Goal: Navigation & Orientation: Find specific page/section

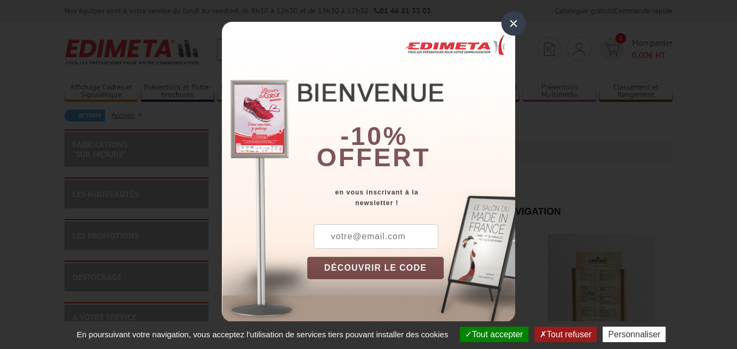
click at [513, 27] on div "×" at bounding box center [513, 23] width 25 height 25
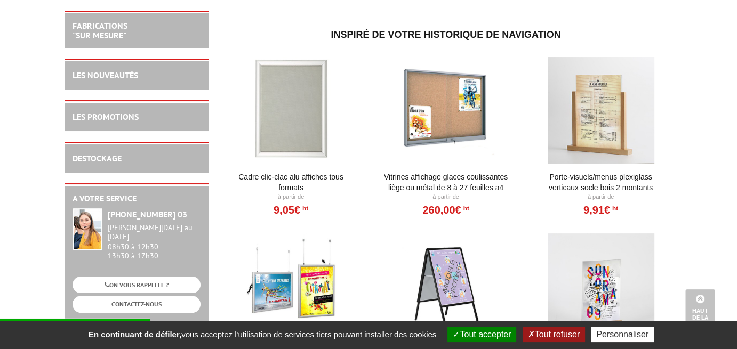
scroll to position [160, 0]
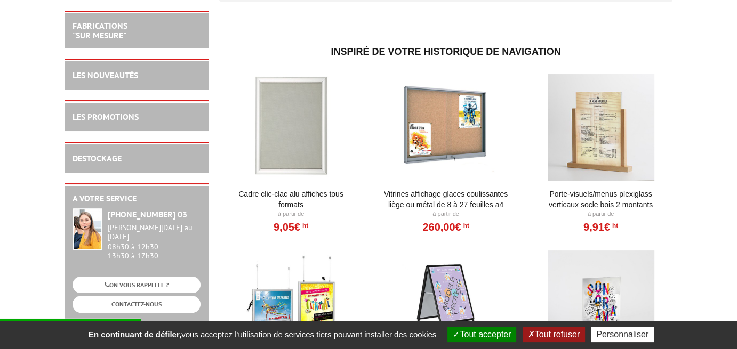
click at [451, 118] on div at bounding box center [446, 127] width 132 height 107
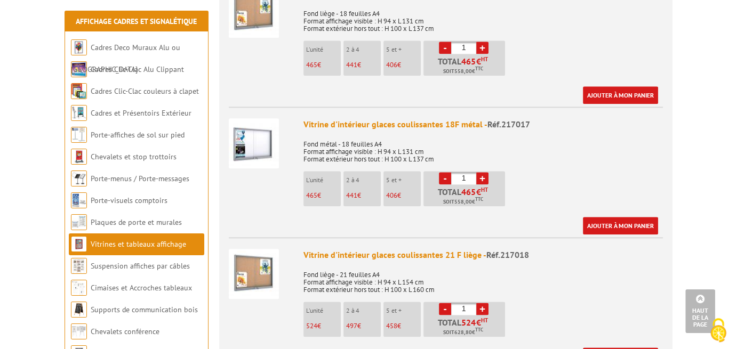
scroll to position [1120, 0]
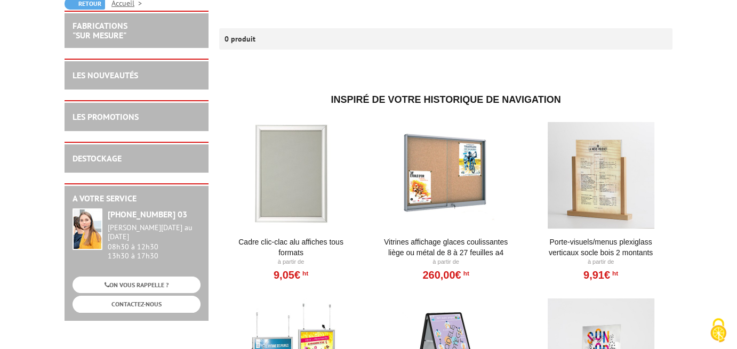
scroll to position [53, 0]
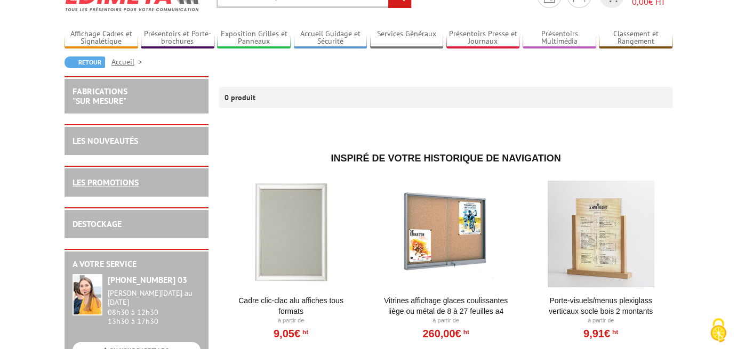
click at [84, 181] on link "LES PROMOTIONS" at bounding box center [106, 182] width 66 height 11
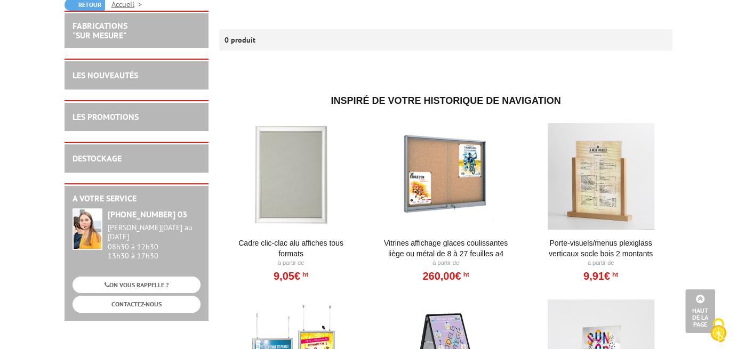
scroll to position [53, 0]
